Goal: Task Accomplishment & Management: Use online tool/utility

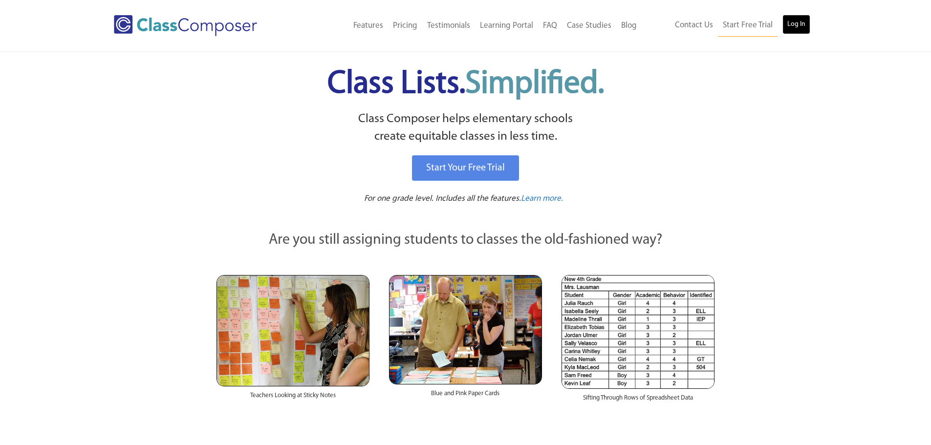
click at [786, 23] on link "Log In" at bounding box center [797, 25] width 28 height 20
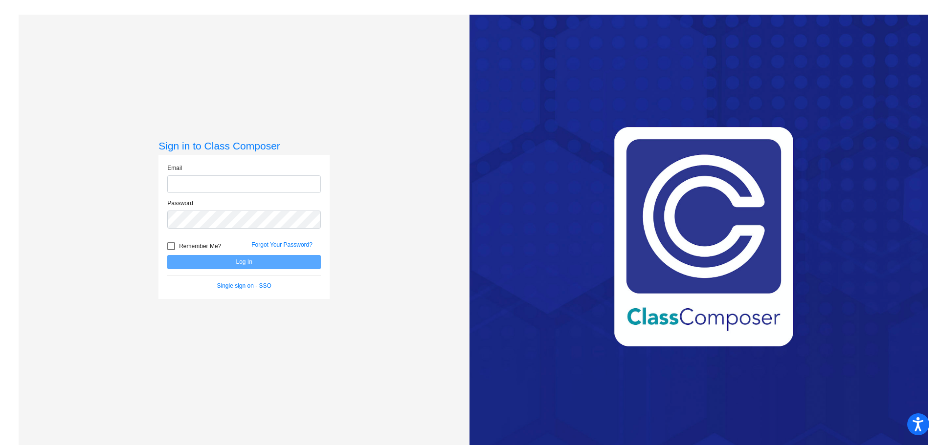
type input "[EMAIL_ADDRESS][DOMAIN_NAME]"
click at [167, 255] on button "Log In" at bounding box center [243, 262] width 153 height 14
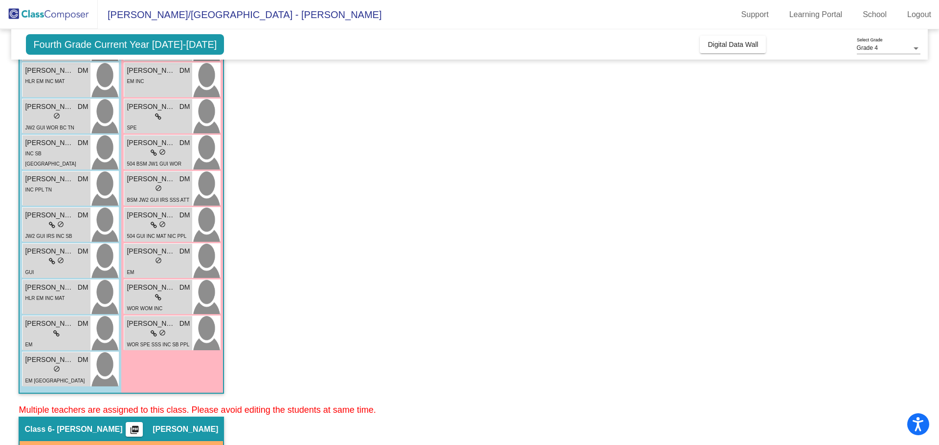
scroll to position [196, 0]
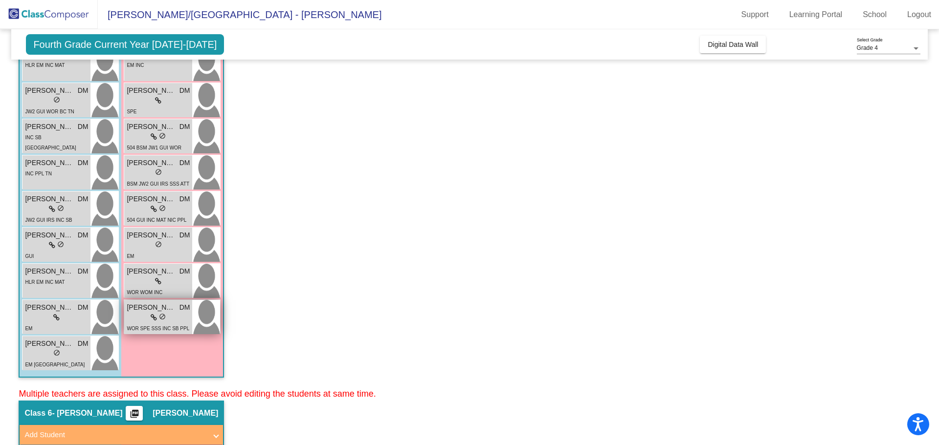
click at [183, 313] on div "lock do_not_disturb_alt" at bounding box center [158, 318] width 63 height 10
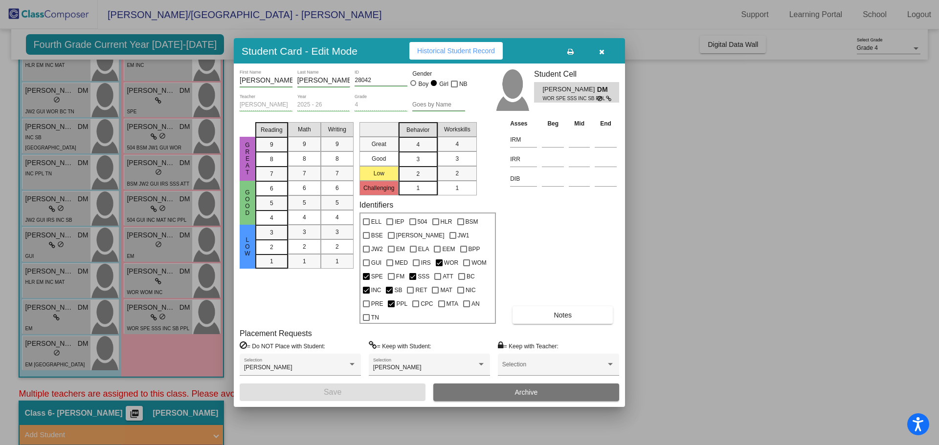
click at [538, 306] on button "Notes" at bounding box center [562, 315] width 100 height 18
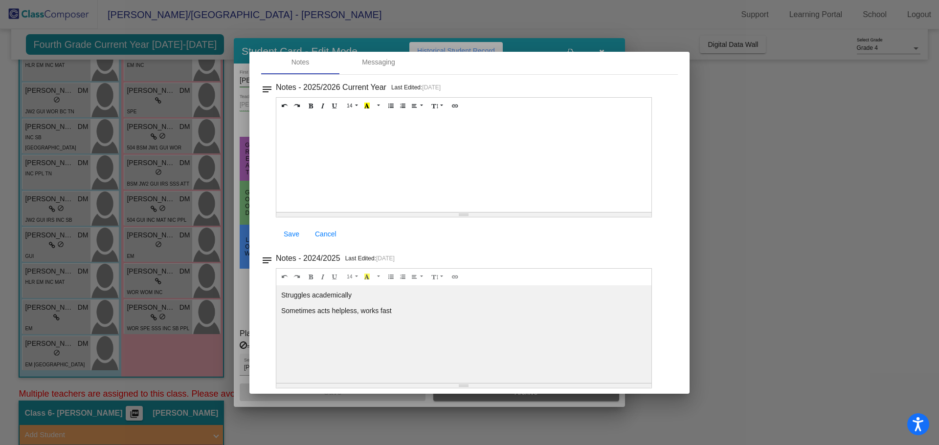
scroll to position [0, 0]
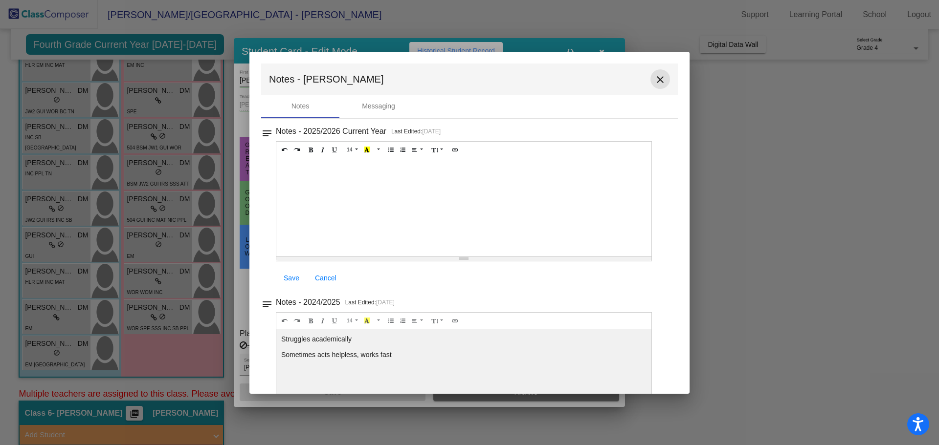
click at [659, 83] on mat-icon "close" at bounding box center [660, 80] width 12 height 12
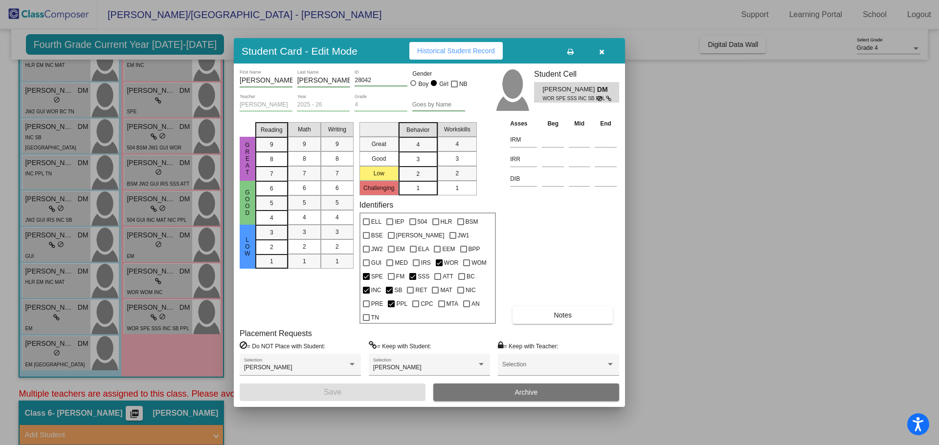
click at [761, 126] on div at bounding box center [469, 222] width 939 height 445
